Goal: Use online tool/utility: Utilize a website feature to perform a specific function

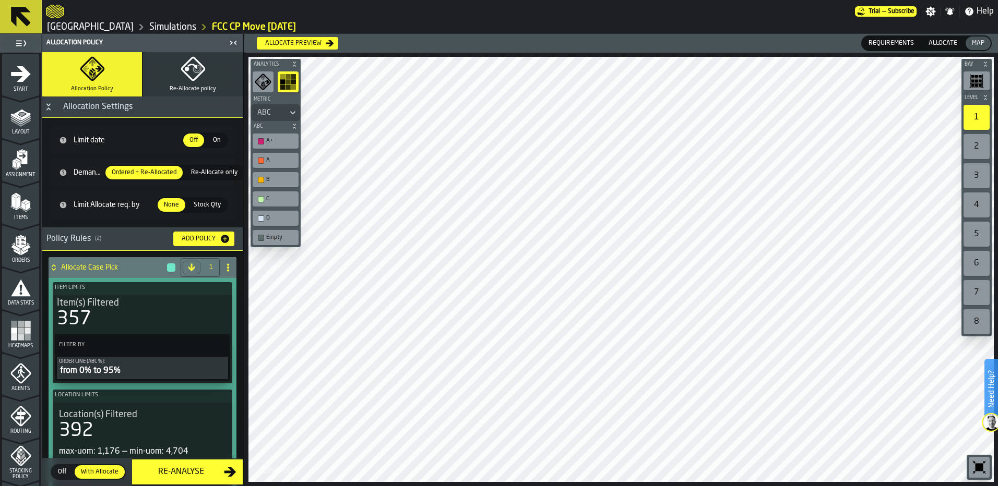
scroll to position [337, 0]
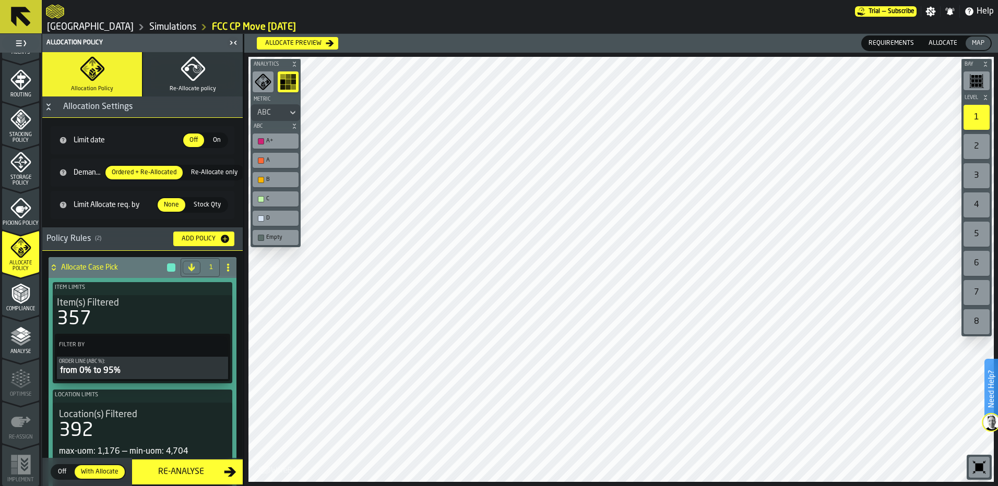
click at [15, 299] on icon "menu Compliance" at bounding box center [20, 293] width 21 height 21
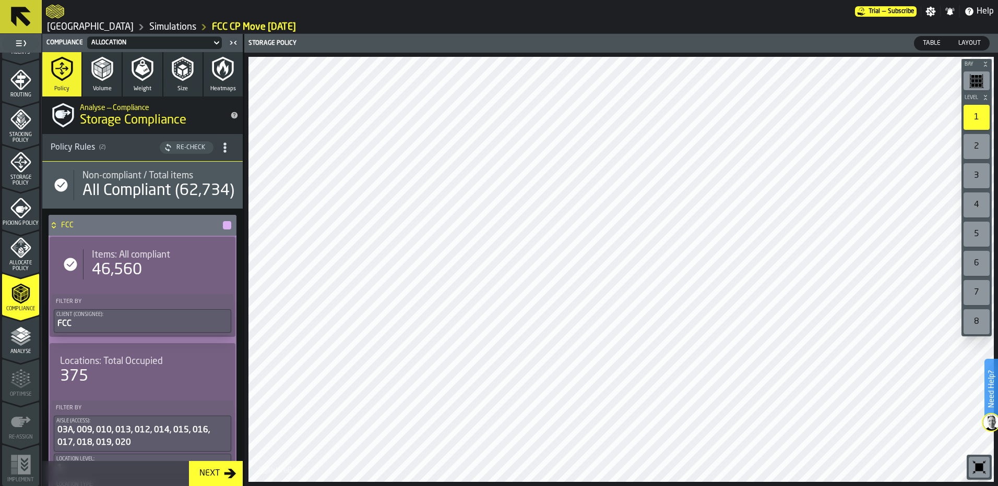
click at [18, 327] on icon "menu Analyse" at bounding box center [20, 336] width 21 height 21
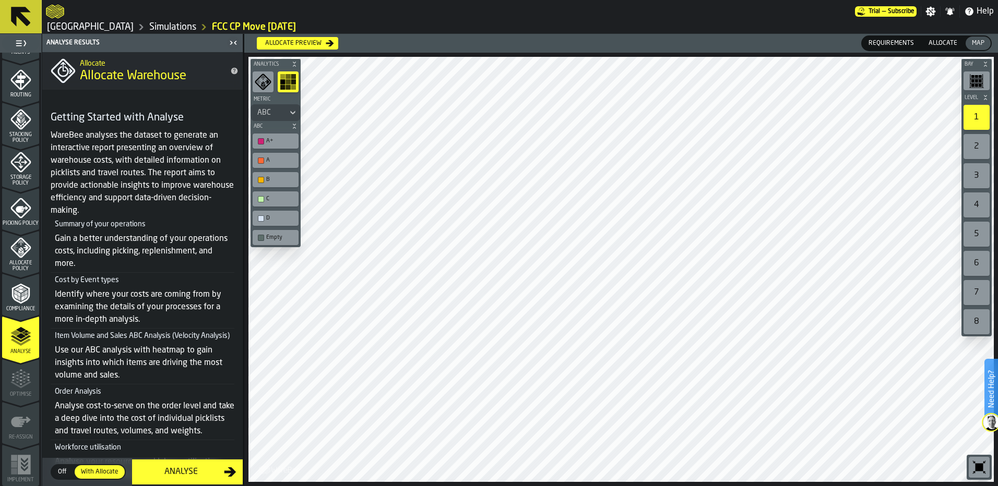
click at [104, 473] on span "With Allocate" at bounding box center [100, 471] width 46 height 9
click at [167, 475] on div "Analyse" at bounding box center [181, 472] width 86 height 13
